Goal: Information Seeking & Learning: Compare options

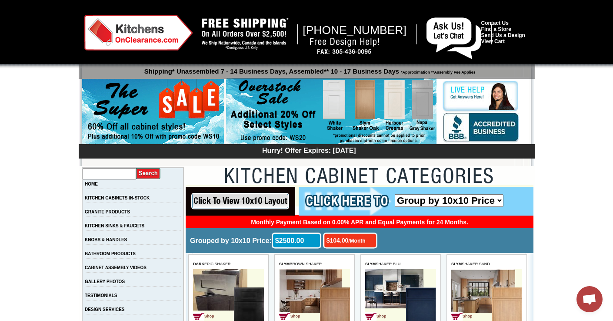
click at [106, 173] on input "text" at bounding box center [109, 173] width 53 height 11
type input "00925"
click at [136, 167] on input "image" at bounding box center [148, 173] width 25 height 12
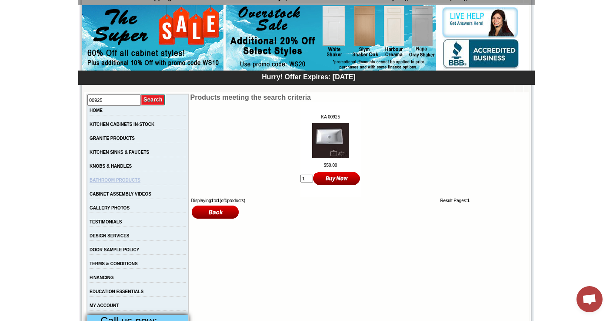
scroll to position [115, 0]
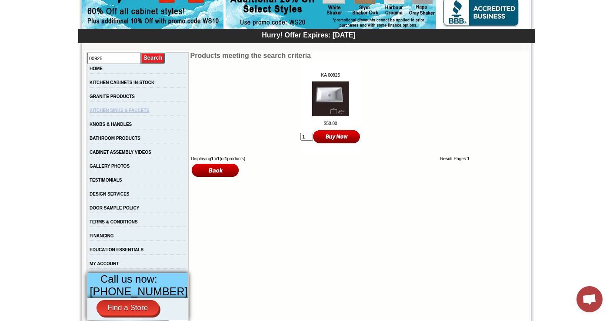
click at [127, 113] on link "KITCHEN SINKS & FAUCETS" at bounding box center [120, 110] width 60 height 5
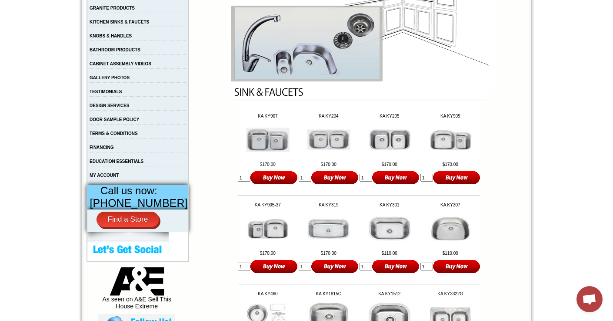
scroll to position [205, 0]
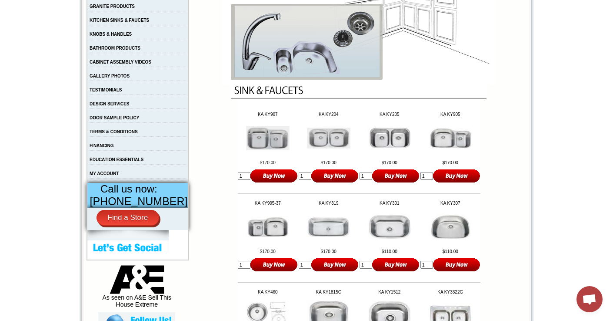
click at [391, 135] on img at bounding box center [389, 138] width 43 height 23
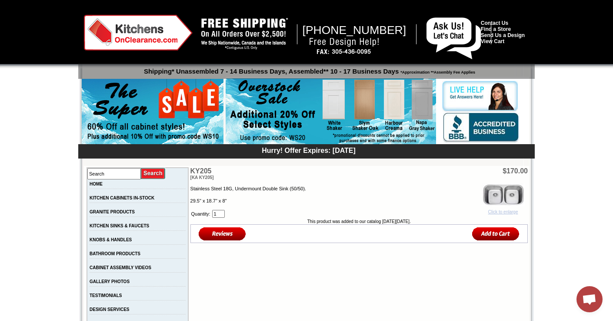
click at [515, 196] on img at bounding box center [502, 194] width 43 height 23
click at [274, 204] on p "29.5" x 18.7" x 8"" at bounding box center [358, 200] width 337 height 7
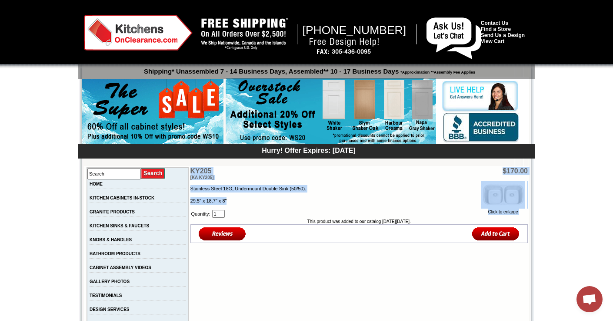
drag, startPoint x: 179, startPoint y: 170, endPoint x: 232, endPoint y: 203, distance: 61.9
click at [232, 203] on tbody "KY205 [KA KY205] $170.00 Click to enlarge Stainless Steel 18G, Undermount Doubl…" at bounding box center [358, 205] width 337 height 76
click at [232, 203] on p "29.5" x 18.7" x 8"" at bounding box center [358, 200] width 337 height 7
drag, startPoint x: 227, startPoint y: 203, endPoint x: 179, endPoint y: 190, distance: 49.5
click at [190, 190] on td "Click to enlarge Stainless Steel 18G, Undermount Double Sink (50/50). 29.5" x 1…" at bounding box center [358, 199] width 337 height 38
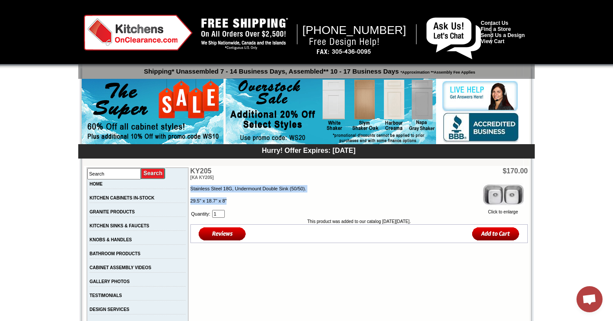
copy td "Stainless Steel 18G, Undermount Double Sink (50/50). 29.5" x 18.7" x 8""
click at [116, 173] on input "text" at bounding box center [113, 173] width 53 height 11
type input "00925"
click at [141, 167] on input "image" at bounding box center [153, 173] width 25 height 12
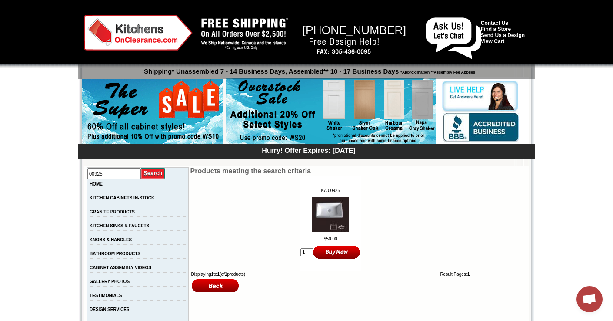
click at [329, 214] on img at bounding box center [330, 214] width 37 height 35
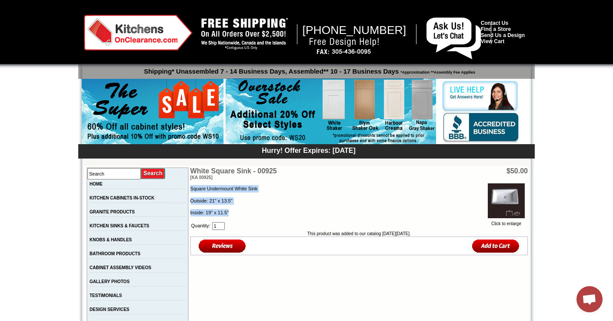
drag, startPoint x: 178, startPoint y: 190, endPoint x: 238, endPoint y: 213, distance: 64.0
click at [238, 213] on td "Click to enlarge Square Undermount White Sink Outside: 21" x 13.5" Inside: 19" …" at bounding box center [358, 205] width 337 height 50
copy td "Square Undermount White Sink Outside: 21" x 13.5" Inside: 19" x 11.5""
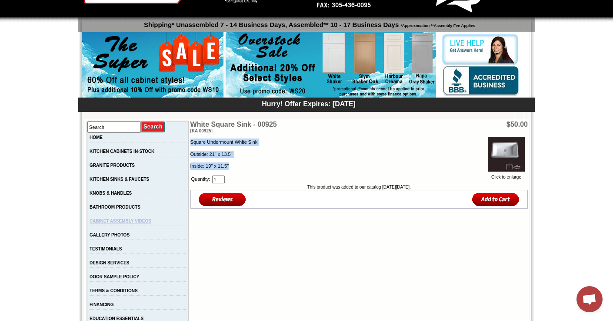
scroll to position [56, 0]
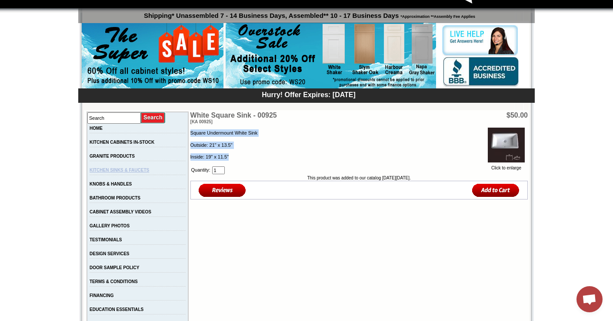
click at [137, 172] on link "KITCHEN SINKS & FAUCETS" at bounding box center [120, 169] width 60 height 5
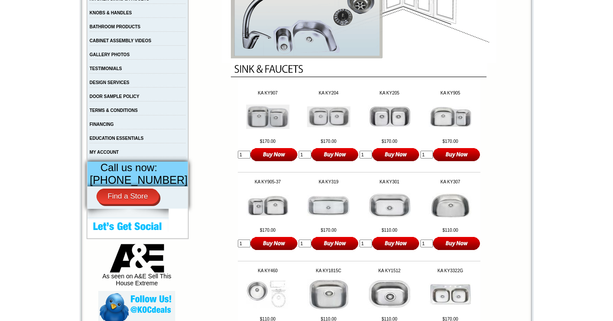
scroll to position [227, 0]
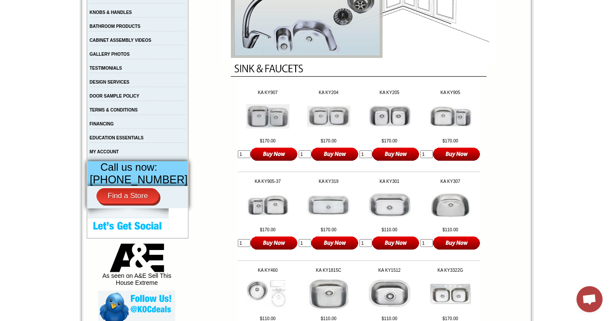
click at [378, 119] on img at bounding box center [389, 116] width 43 height 23
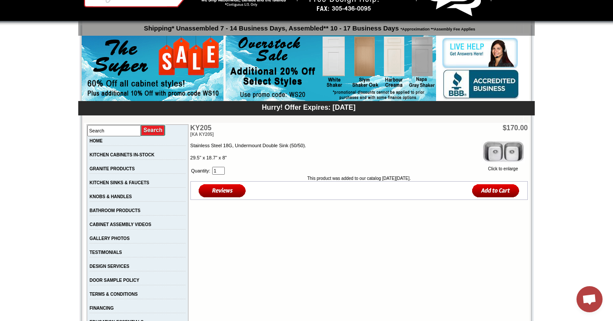
scroll to position [43, 0]
